Goal: Task Accomplishment & Management: Use online tool/utility

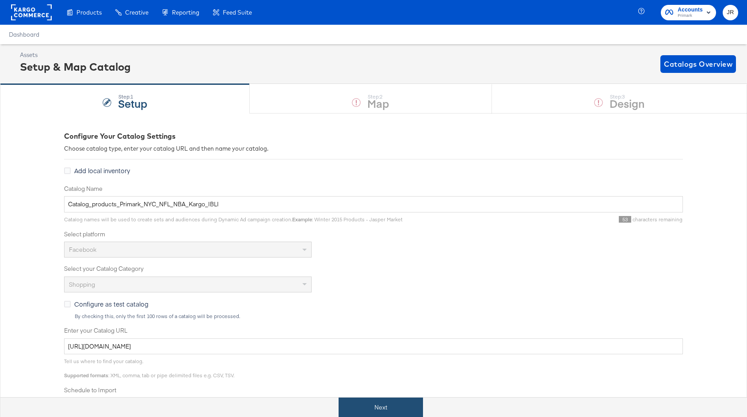
click at [397, 414] on button "Next" at bounding box center [381, 408] width 84 height 20
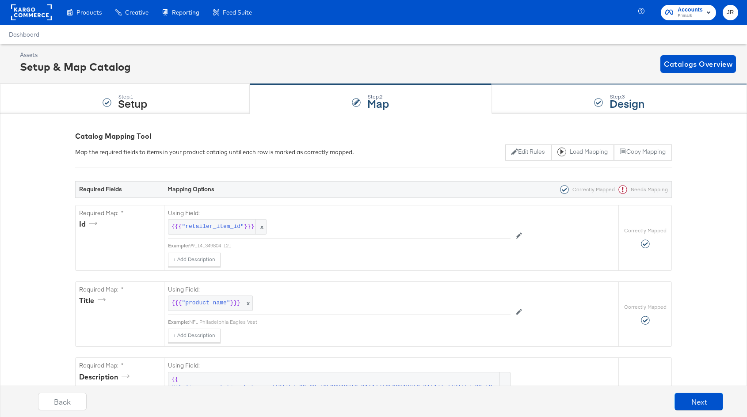
click at [544, 102] on div "Step: 3 Design" at bounding box center [619, 98] width 255 height 29
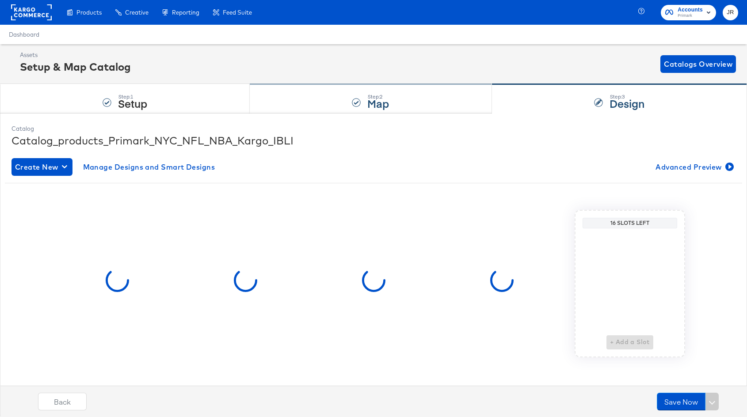
click at [431, 107] on div "Step: 2 Map" at bounding box center [371, 98] width 242 height 29
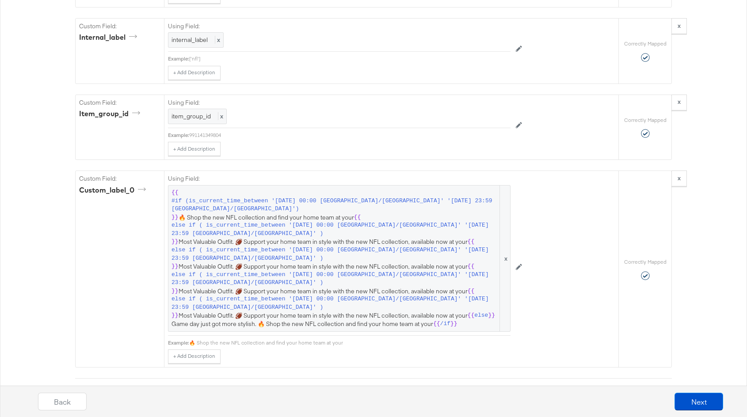
scroll to position [2173, 0]
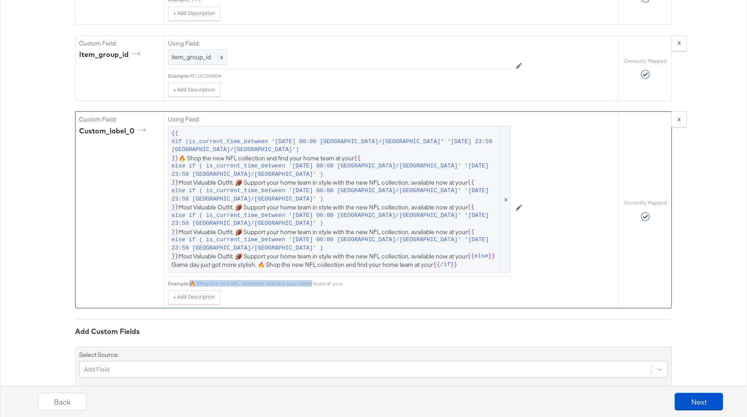
drag, startPoint x: 191, startPoint y: 260, endPoint x: 306, endPoint y: 263, distance: 115.0
click at [306, 280] on div "🔥 Shop the new NFL collection and find your home team at your" at bounding box center [349, 283] width 321 height 7
drag, startPoint x: 274, startPoint y: 260, endPoint x: 337, endPoint y: 260, distance: 62.8
click at [337, 280] on div "🔥 Shop the new NFL collection and find your home team at your" at bounding box center [349, 283] width 321 height 7
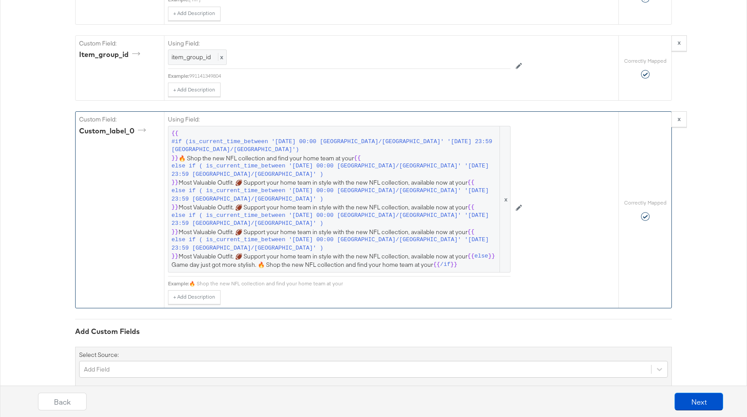
click at [351, 265] on div "Using Field: {{ #if (is_current_time_between '[DATE] 00:00 [GEOGRAPHIC_DATA]/[G…" at bounding box center [339, 208] width 343 height 193
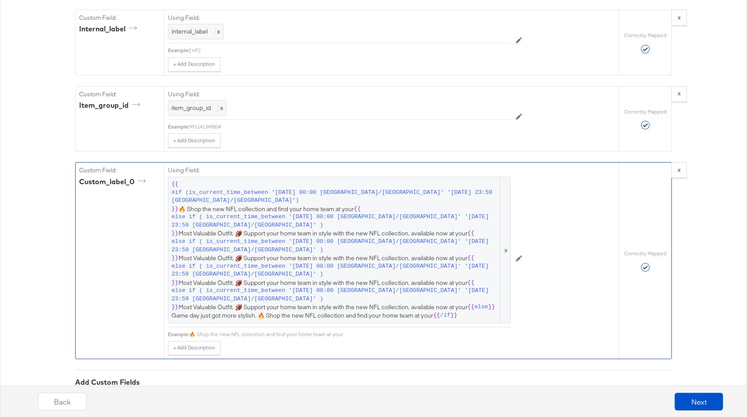
scroll to position [2153, 0]
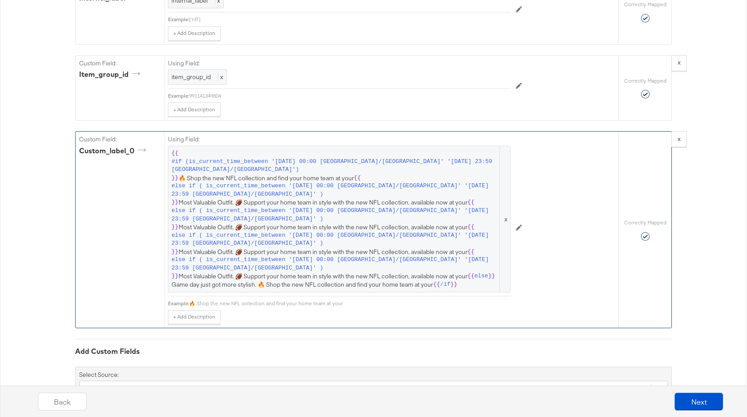
drag, startPoint x: 352, startPoint y: 280, endPoint x: 195, endPoint y: 275, distance: 157.4
click at [195, 275] on div "Using Field: {{ #if (is_current_time_between '[DATE] 00:00 [GEOGRAPHIC_DATA]/[G…" at bounding box center [339, 228] width 343 height 193
click at [211, 300] on div "🔥 Shop the new NFL collection and find your home team at your" at bounding box center [349, 303] width 321 height 7
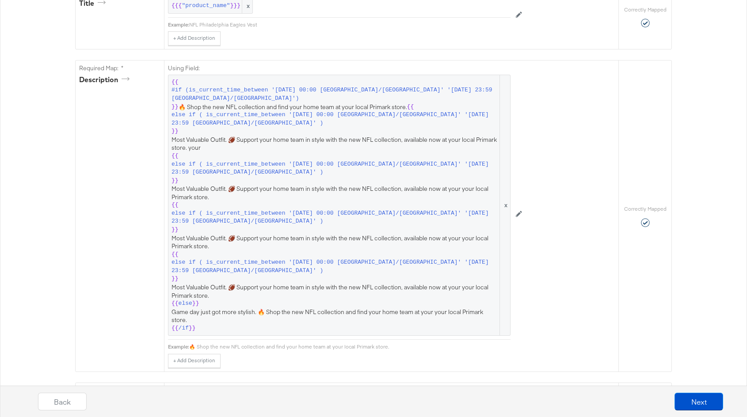
scroll to position [301, 0]
